Goal: Register for event/course

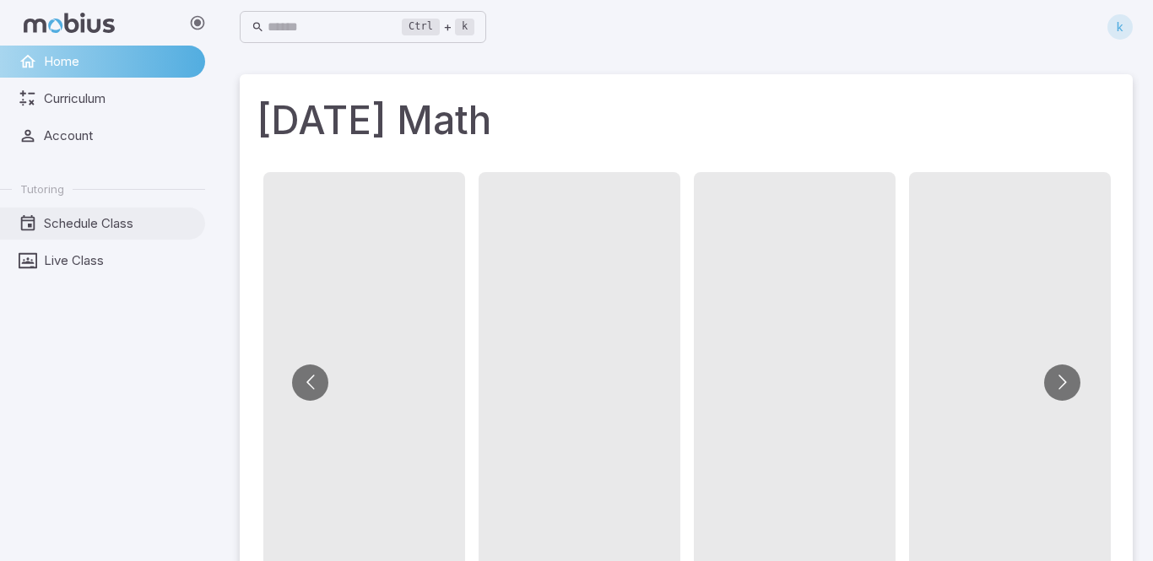
click at [74, 222] on span "Schedule Class" at bounding box center [118, 223] width 149 height 19
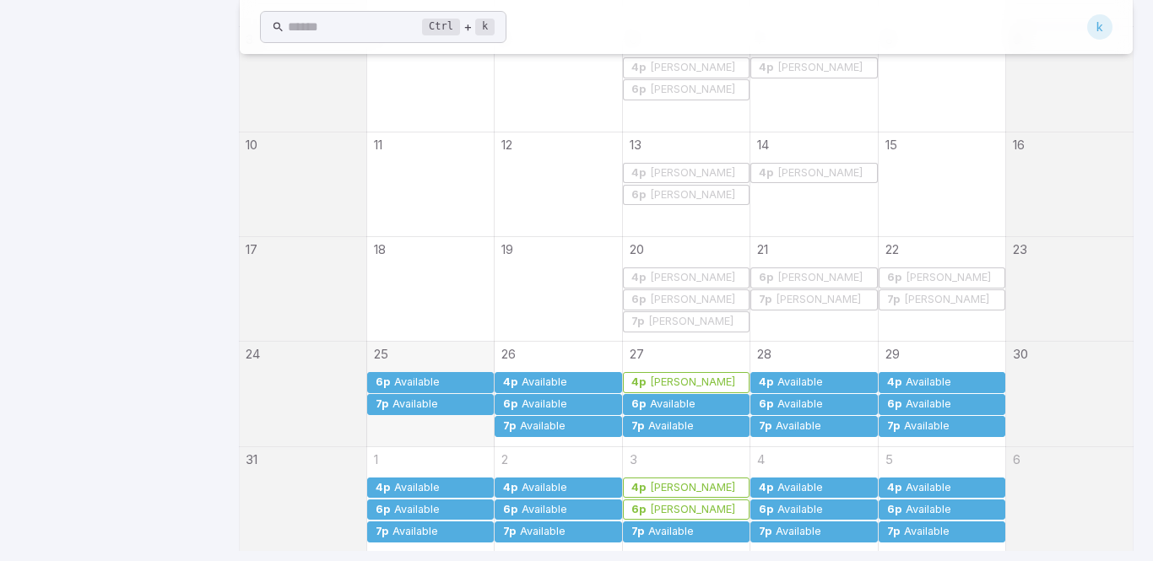
scroll to position [587, 0]
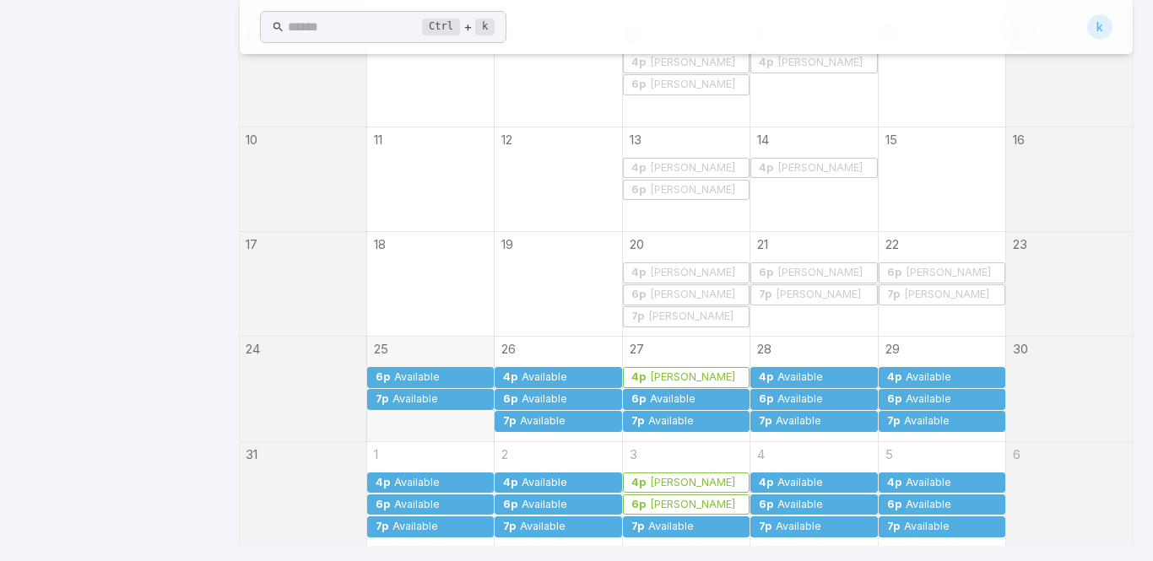
click at [524, 376] on div "Available" at bounding box center [544, 377] width 47 height 13
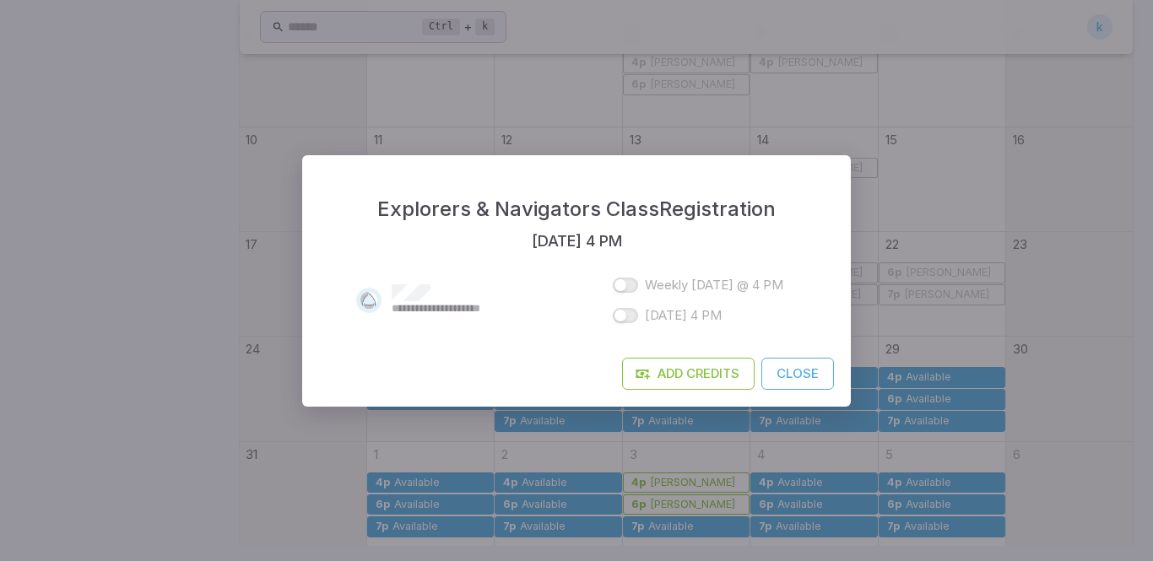
click at [803, 379] on button "Close" at bounding box center [798, 374] width 73 height 32
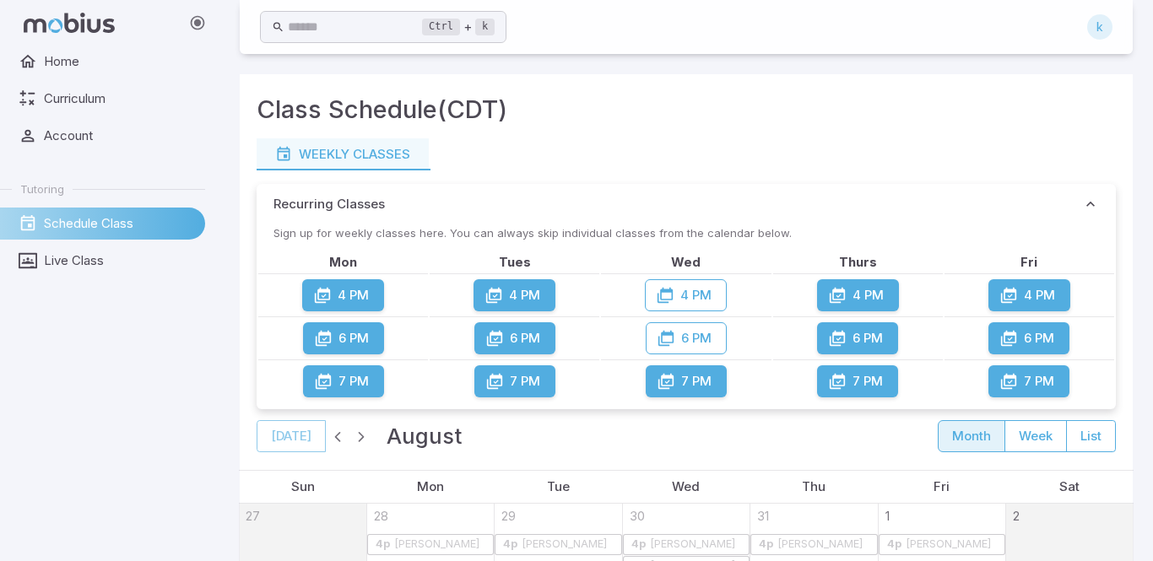
scroll to position [592, 0]
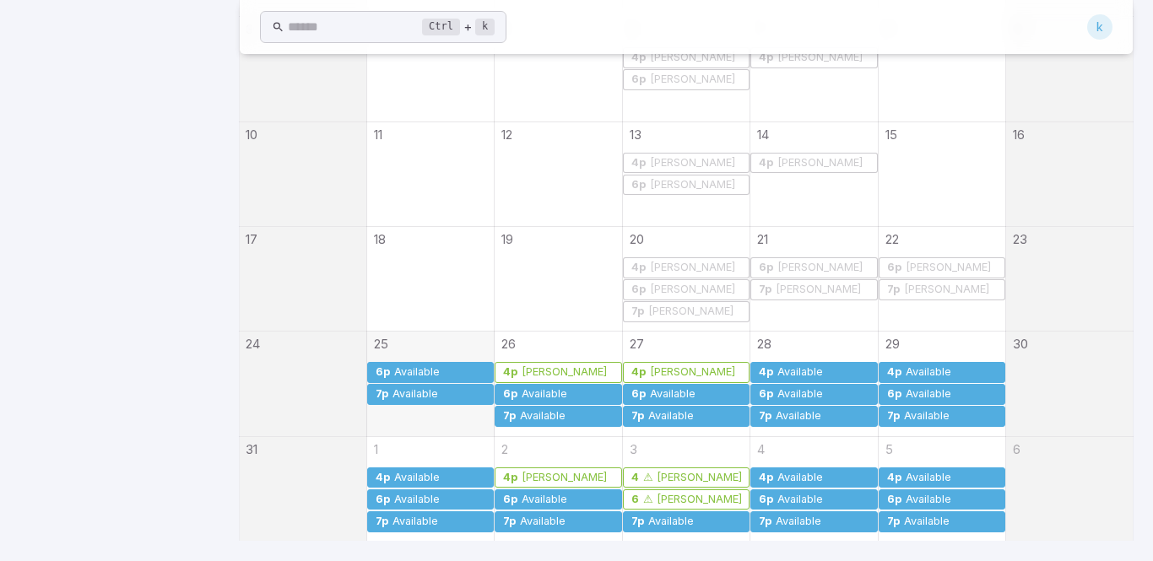
click at [420, 375] on div "Available" at bounding box center [416, 372] width 47 height 13
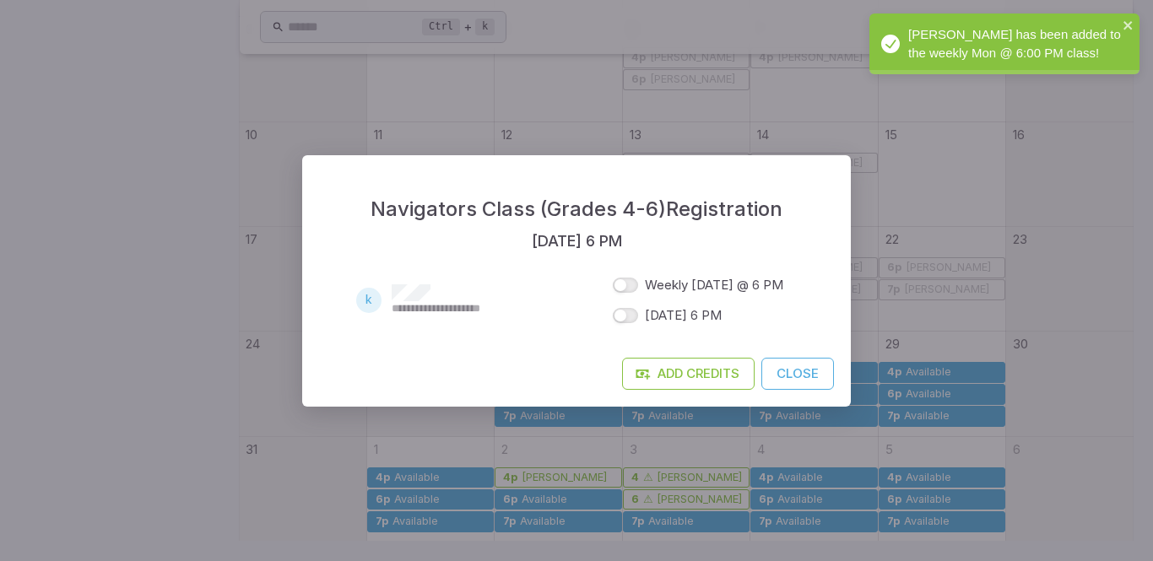
click at [806, 378] on button "Close" at bounding box center [798, 374] width 73 height 32
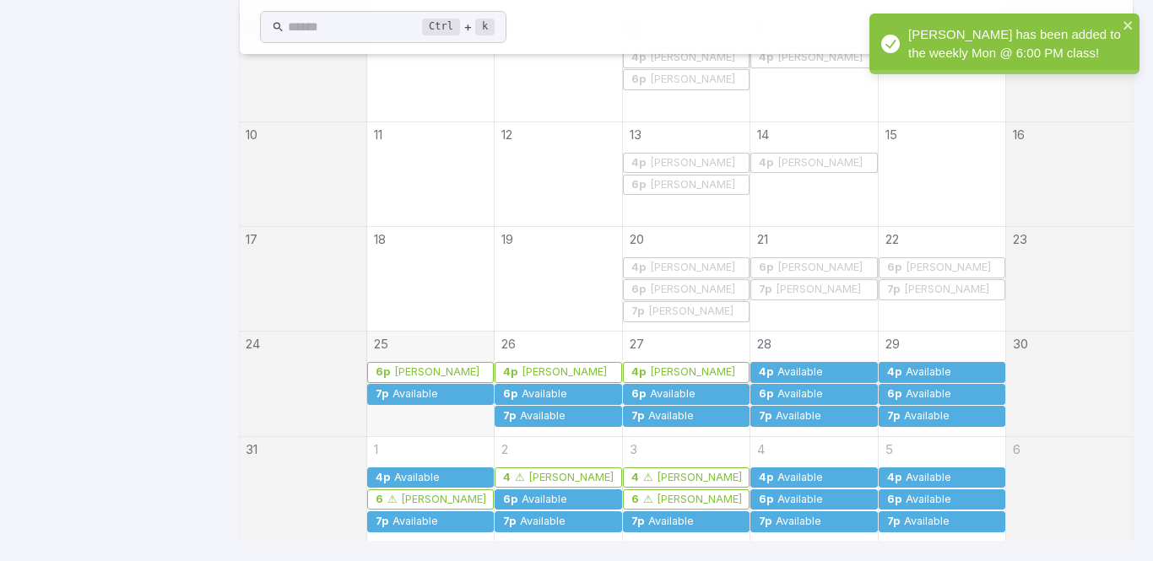
scroll to position [0, 0]
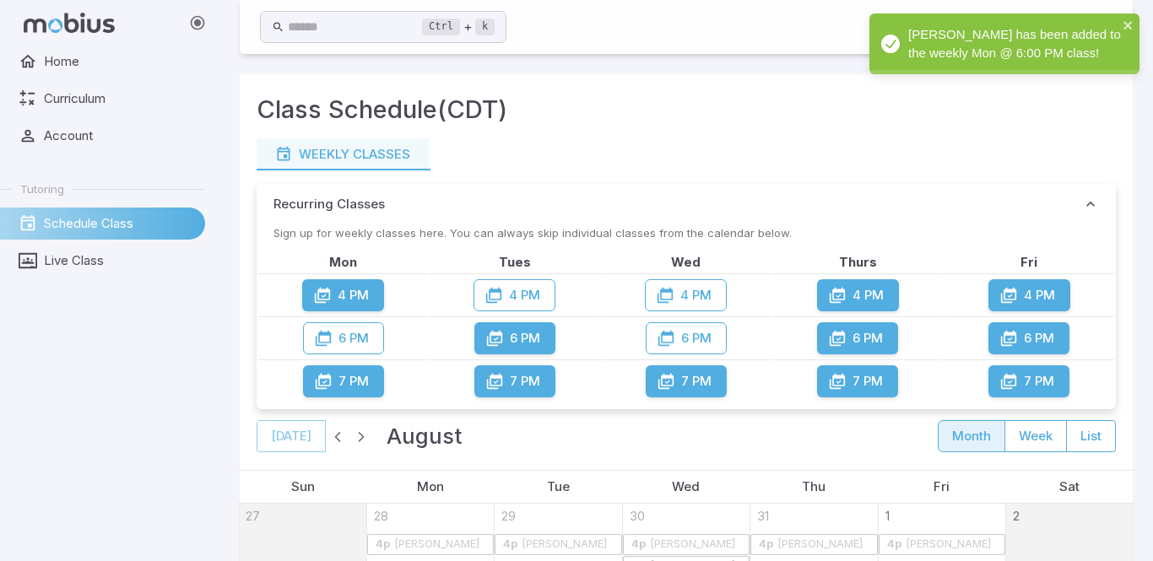
click at [801, 375] on div "Class Registration Add Credits Close" at bounding box center [576, 280] width 1153 height 561
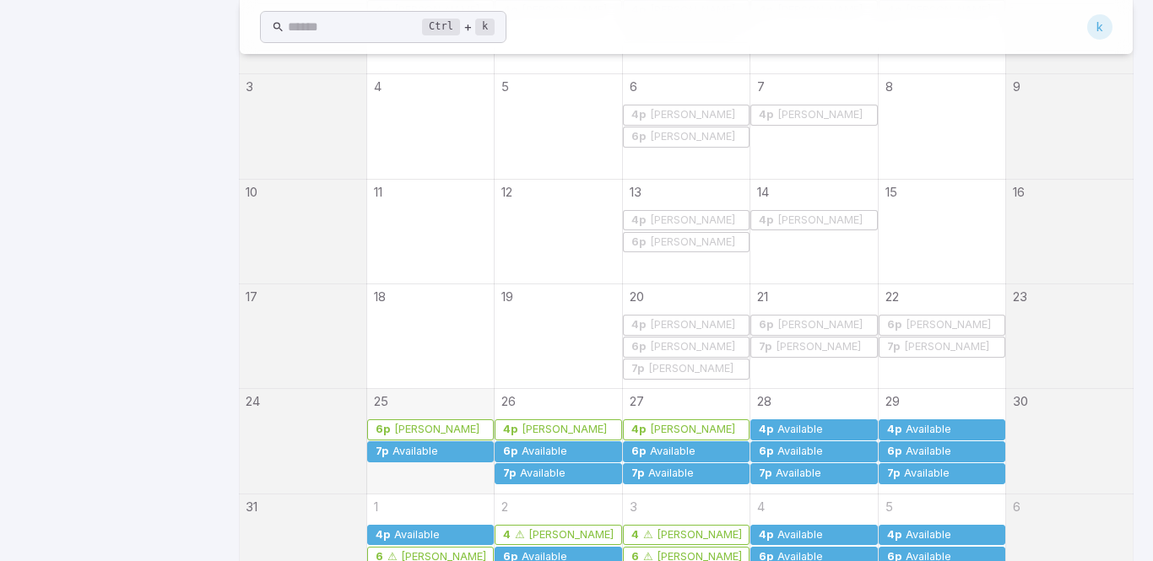
scroll to position [536, 0]
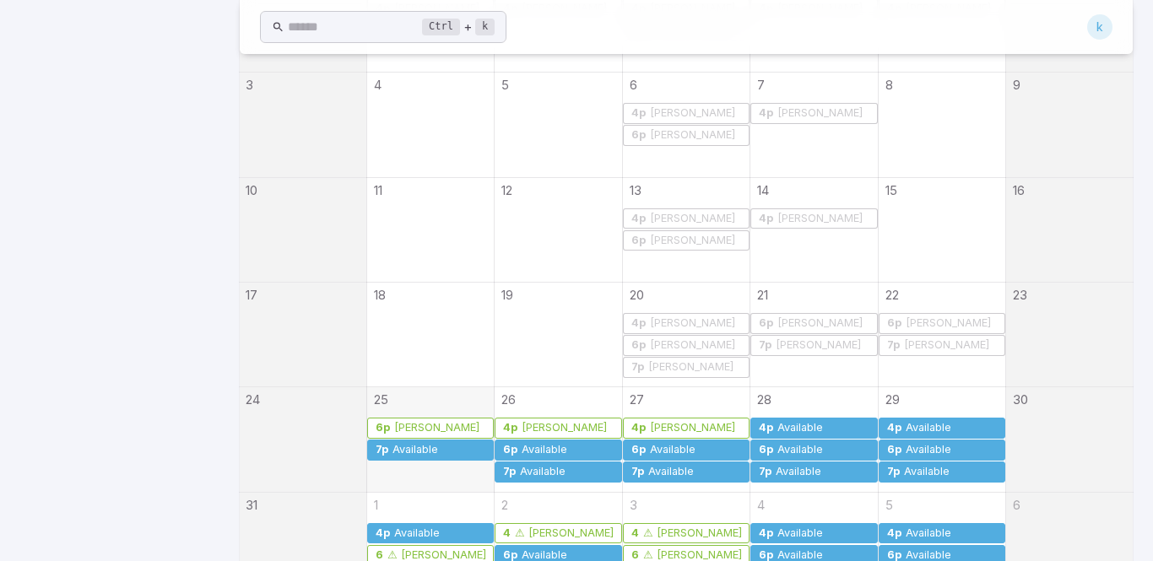
click at [421, 453] on div "Available" at bounding box center [415, 450] width 47 height 13
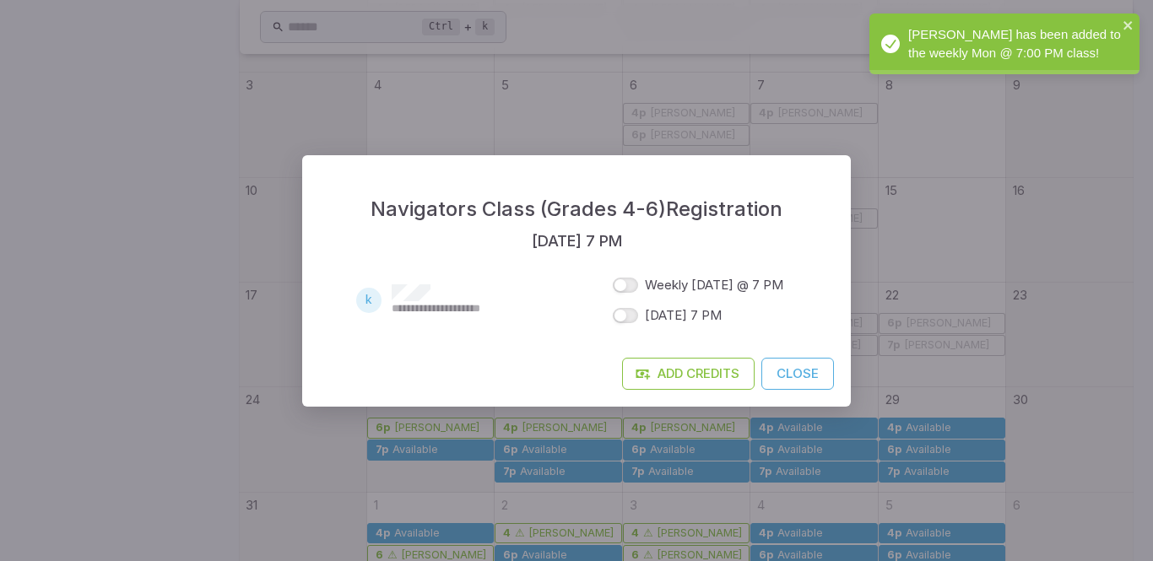
click at [814, 377] on button "Close" at bounding box center [798, 374] width 73 height 32
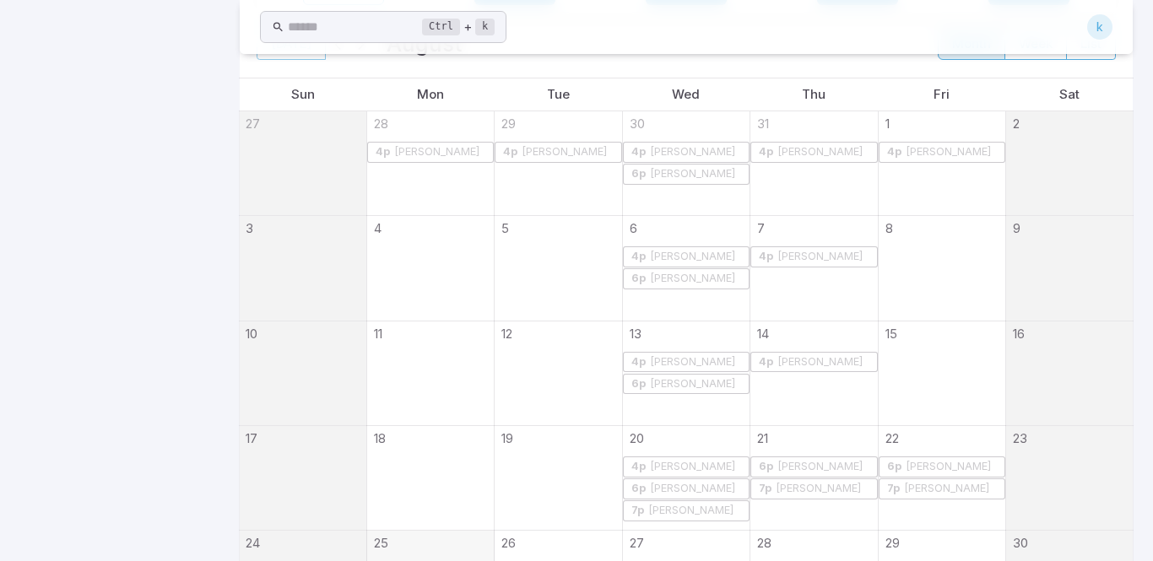
scroll to position [592, 0]
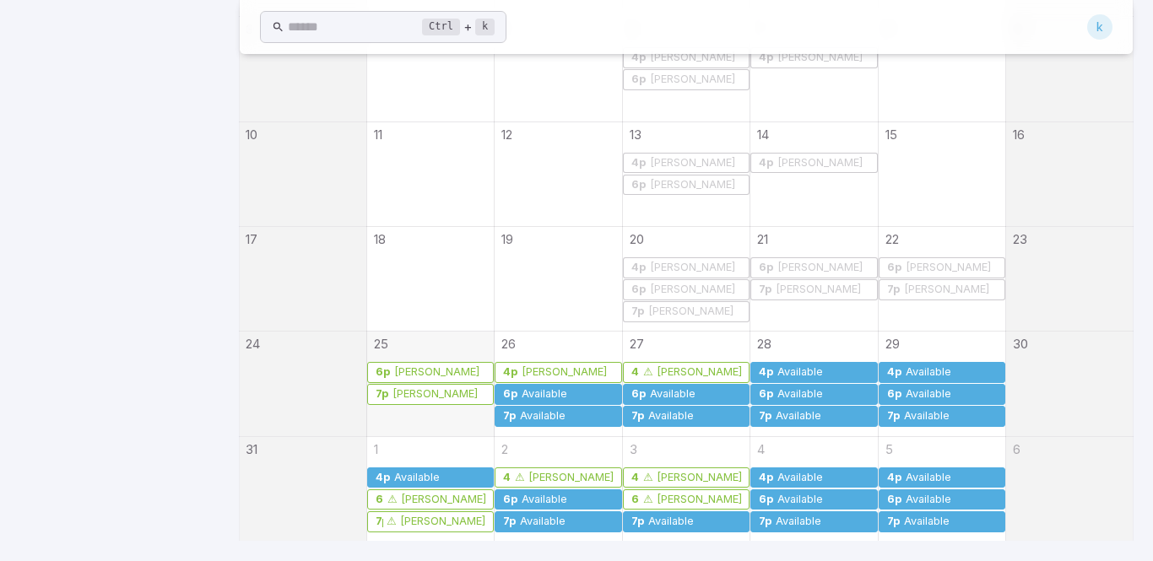
click at [671, 398] on div "Available" at bounding box center [672, 394] width 47 height 13
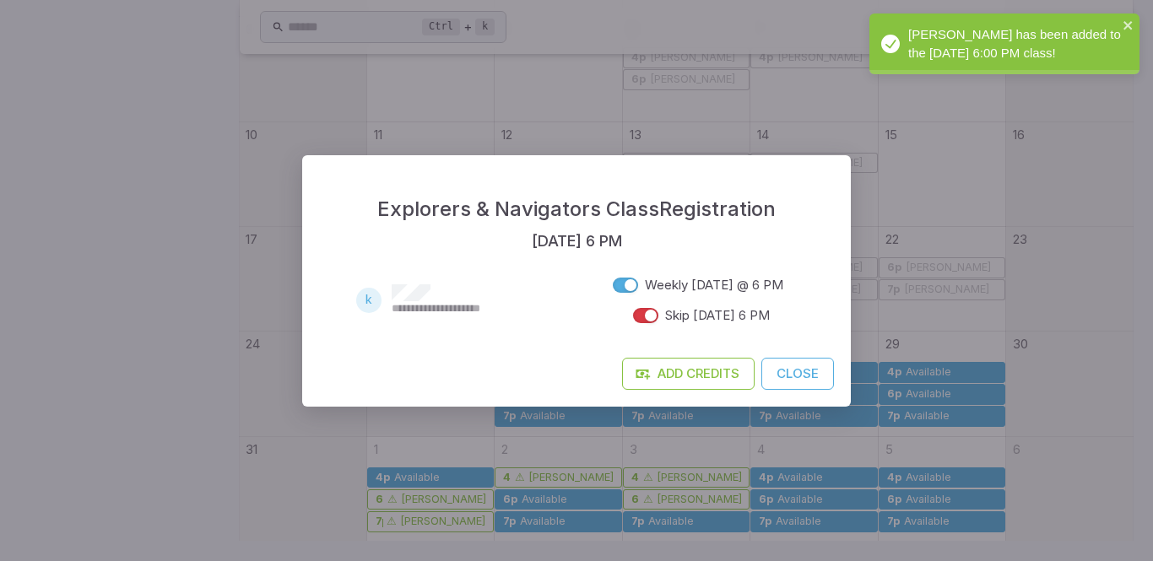
click at [783, 371] on button "Close" at bounding box center [798, 374] width 73 height 32
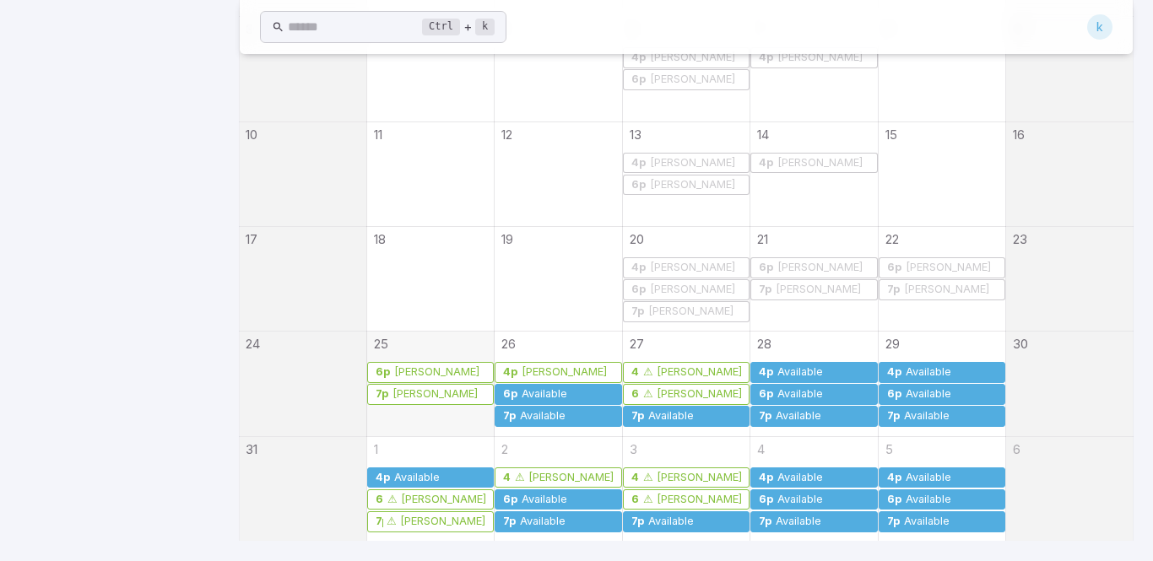
scroll to position [0, 0]
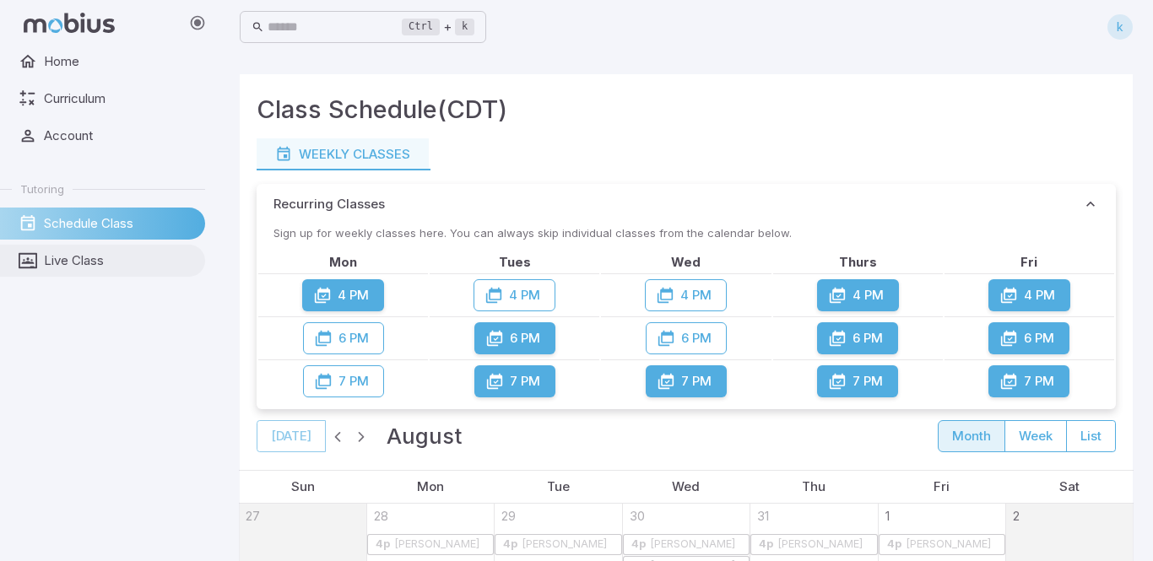
click at [124, 265] on span "Live Class" at bounding box center [118, 261] width 149 height 19
